Goal: Check status: Check status

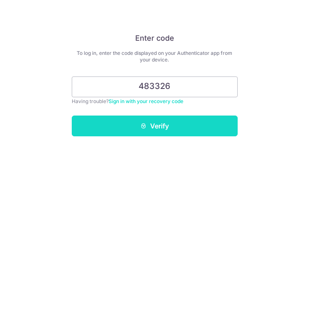
type input "483326"
click at [157, 127] on button "Verify" at bounding box center [155, 125] width 166 height 21
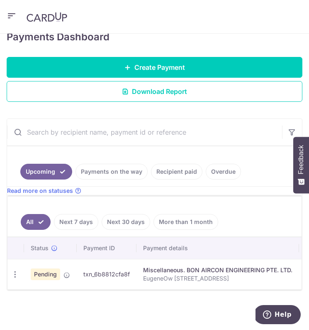
scroll to position [121, 0]
click at [118, 169] on link "Payments on the way" at bounding box center [112, 172] width 72 height 16
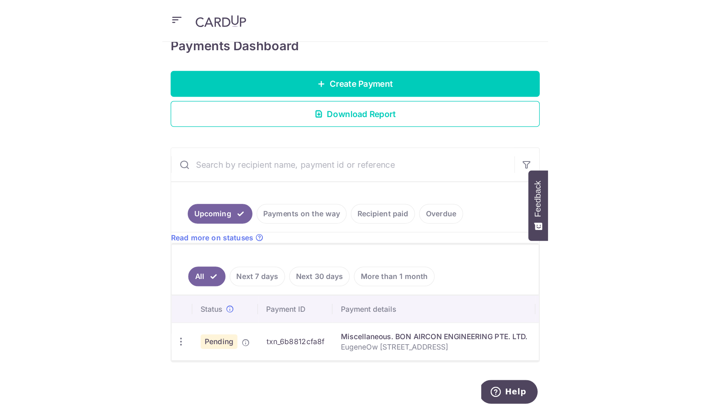
scroll to position [100, 0]
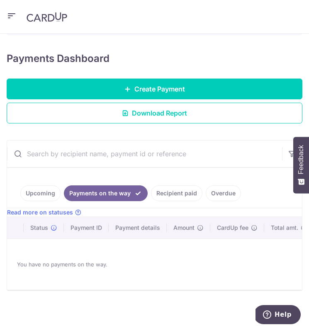
click at [40, 187] on link "Upcoming" at bounding box center [40, 193] width 40 height 16
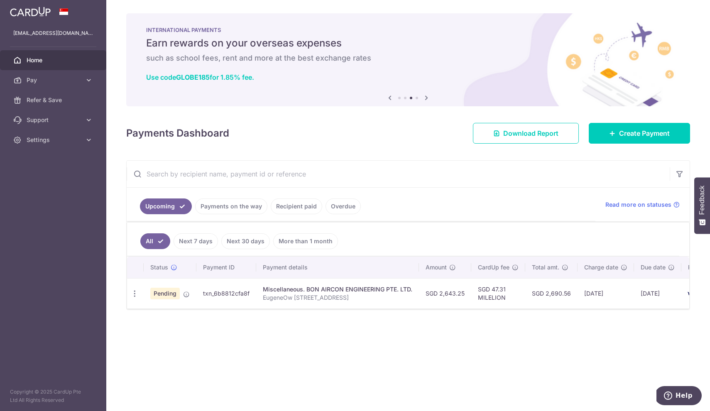
scroll to position [0, 0]
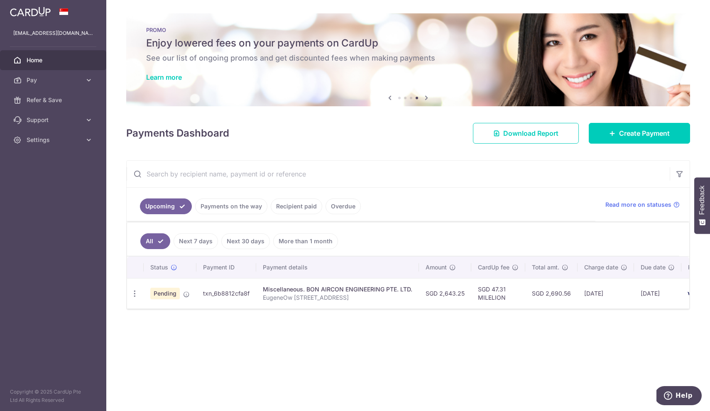
click at [203, 242] on link "Next 7 days" at bounding box center [196, 241] width 44 height 16
click at [233, 209] on link "Payments on the way" at bounding box center [231, 206] width 72 height 16
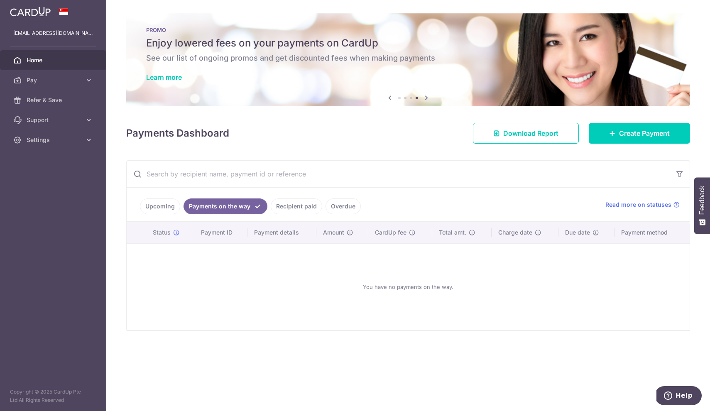
click at [173, 210] on link "Upcoming" at bounding box center [160, 206] width 40 height 16
